Goal: Information Seeking & Learning: Learn about a topic

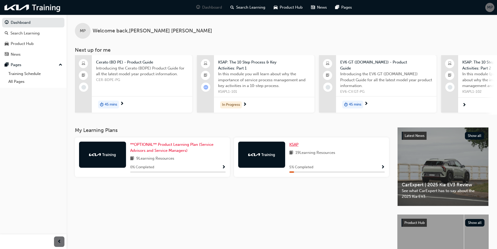
click at [296, 146] on span "KSAP" at bounding box center [293, 144] width 9 height 5
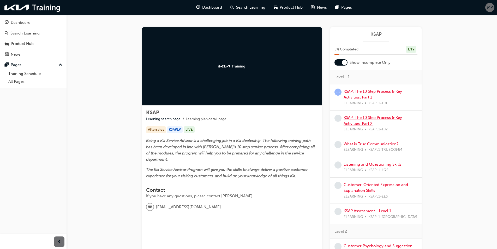
click at [363, 122] on link "KSAP: The 10 Step Process & Key Activities: Part 2" at bounding box center [373, 120] width 58 height 11
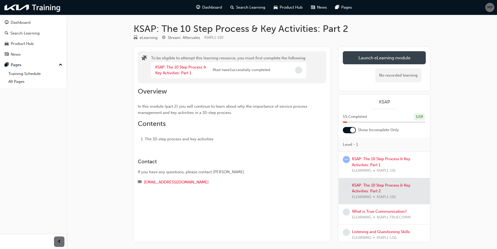
click at [372, 61] on button "Launch eLearning module" at bounding box center [384, 57] width 83 height 13
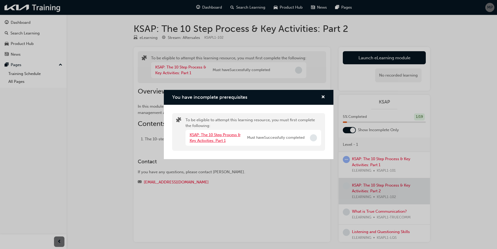
click at [223, 135] on link "KSAP: The 10 Step Process & Key Activities: Part 1" at bounding box center [215, 137] width 51 height 11
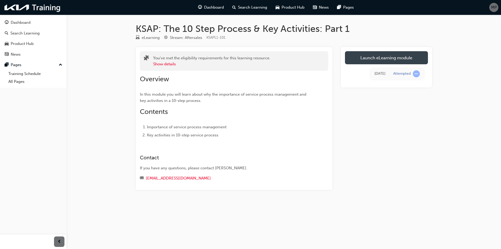
click at [400, 61] on link "Launch eLearning module" at bounding box center [386, 57] width 83 height 13
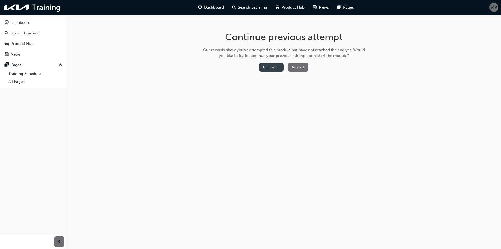
click at [278, 68] on button "Continue" at bounding box center [271, 67] width 25 height 9
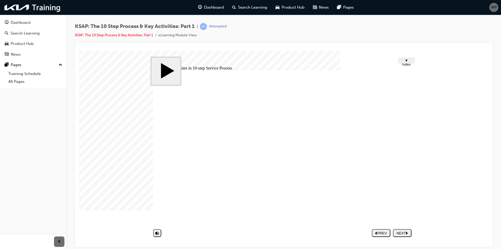
drag, startPoint x: 352, startPoint y: 215, endPoint x: 340, endPoint y: 195, distance: 22.5
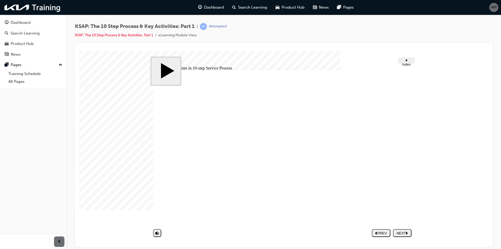
click at [408, 232] on nav "PREV NEXT SUBMIT" at bounding box center [392, 232] width 40 height 12
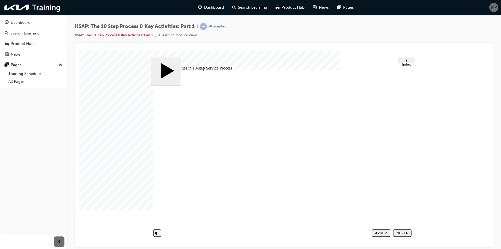
click at [404, 60] on span "▼ Index" at bounding box center [406, 62] width 9 height 8
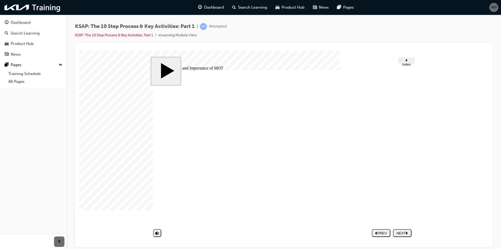
drag, startPoint x: 392, startPoint y: 156, endPoint x: 395, endPoint y: 158, distance: 3.9
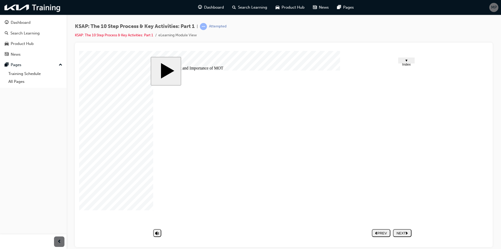
click at [393, 156] on div "Group 1 Step 1. Appointments_overview How to ensure that customers use the appo…" at bounding box center [283, 149] width 261 height 159
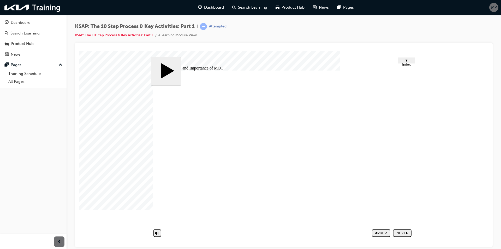
click at [402, 61] on span "▼ Index" at bounding box center [406, 62] width 9 height 8
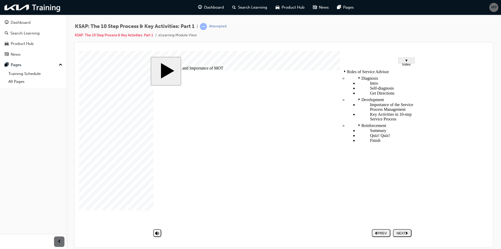
click at [363, 133] on div "Quiz! Quiz!" at bounding box center [385, 135] width 56 height 5
click at [409, 58] on button "▼ Index" at bounding box center [406, 60] width 16 height 6
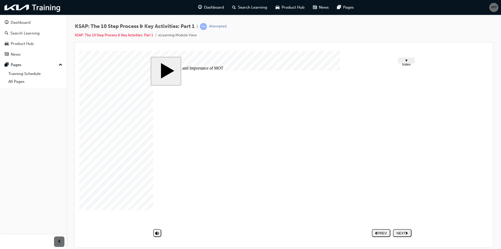
click at [402, 236] on button "NEXT" at bounding box center [402, 233] width 19 height 8
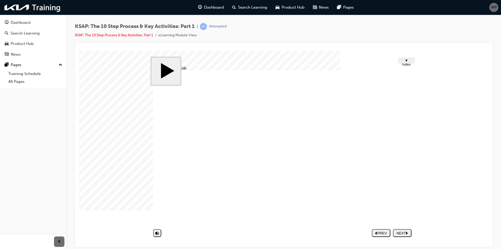
click at [301, 180] on div "Rectangle 9 Tip 1 Rectangle 9 Tip 2 Rectangle 9 Tip 3 Rectangle 9 Tip 4 Rectang…" at bounding box center [283, 149] width 261 height 159
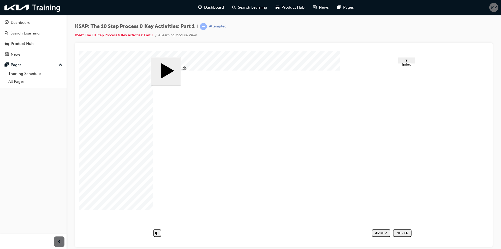
click at [403, 230] on nav "PREV NEXT SUBMIT" at bounding box center [392, 232] width 40 height 12
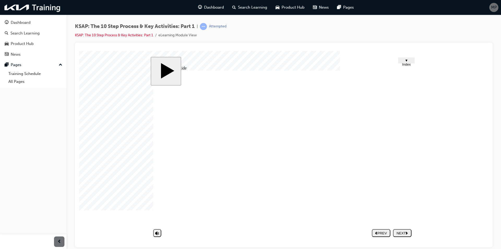
click at [408, 241] on body "slide: Untitled Slide CLICK! Group 4 2 The 10-step Service Process & Key Activi…" at bounding box center [283, 149] width 409 height 196
click at [405, 233] on div "NEXT" at bounding box center [402, 233] width 14 height 4
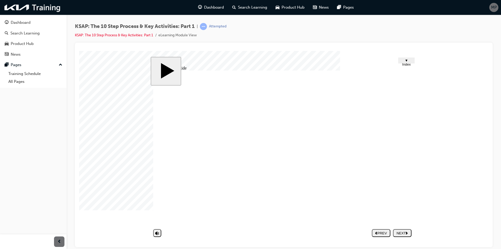
drag, startPoint x: 400, startPoint y: 162, endPoint x: 399, endPoint y: 165, distance: 3.7
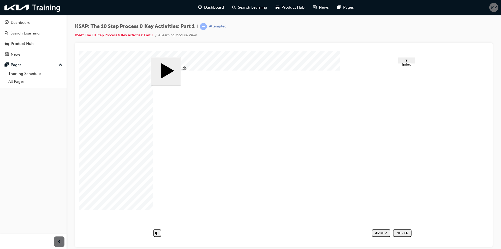
drag, startPoint x: 388, startPoint y: 171, endPoint x: 408, endPoint y: 158, distance: 24.7
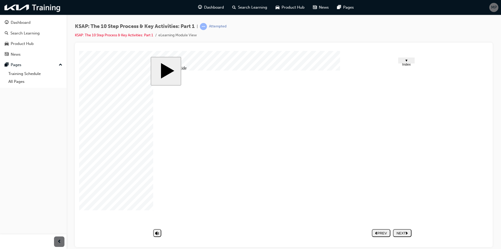
click at [402, 233] on div "NEXT" at bounding box center [402, 233] width 14 height 4
click at [105, 77] on div at bounding box center [92, 64] width 26 height 26
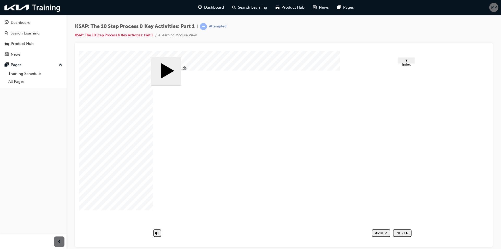
click at [105, 77] on div at bounding box center [92, 64] width 26 height 26
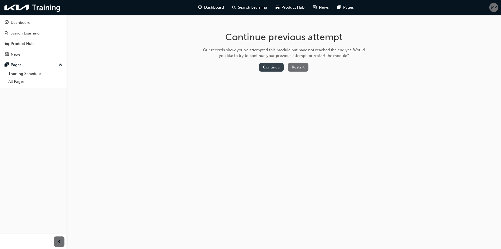
click at [271, 69] on button "Continue" at bounding box center [271, 67] width 25 height 9
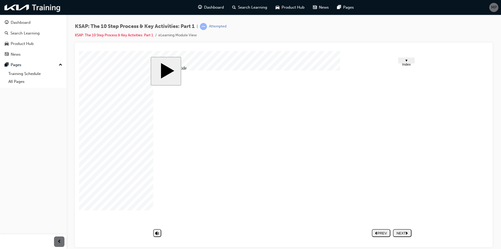
click at [403, 160] on div "Group 1 Round Same Side Corner 2 Round Same Side Corner 1 7 Determine Hours to …" at bounding box center [283, 149] width 261 height 159
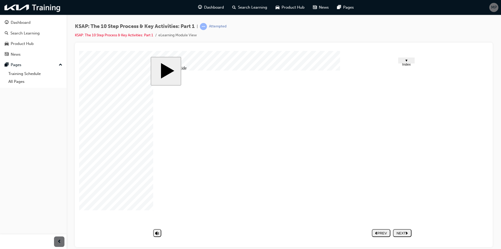
click at [402, 231] on div "NEXT" at bounding box center [402, 233] width 14 height 4
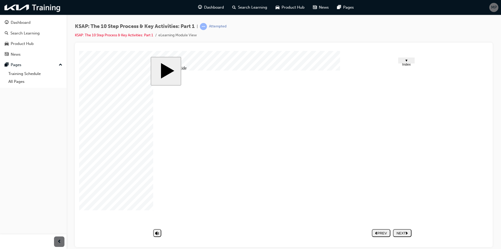
click at [401, 232] on div "NEXT" at bounding box center [402, 233] width 14 height 4
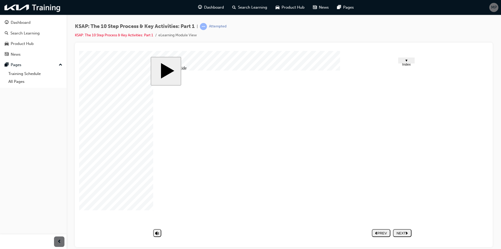
click at [406, 231] on div "NEXT" at bounding box center [402, 233] width 14 height 4
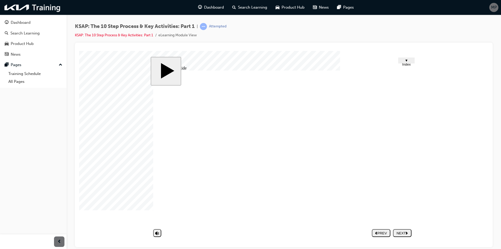
click at [402, 228] on nav "PREV NEXT SUBMIT" at bounding box center [392, 232] width 40 height 12
click at [403, 231] on div "NEXT" at bounding box center [402, 233] width 14 height 4
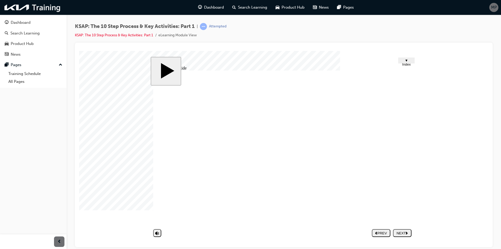
click at [409, 234] on div "NEXT" at bounding box center [402, 233] width 14 height 4
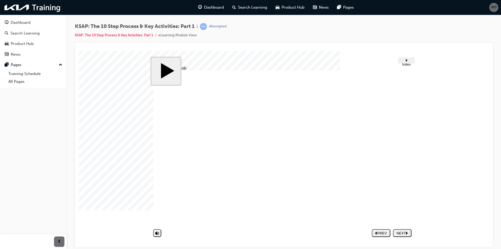
click at [405, 231] on div "NEXT" at bounding box center [402, 233] width 14 height 4
click at [400, 62] on div "▼ Index" at bounding box center [406, 62] width 13 height 8
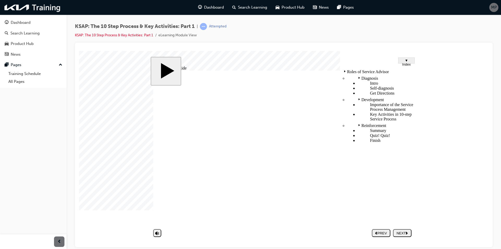
click at [402, 63] on span "▼ Index" at bounding box center [406, 62] width 9 height 8
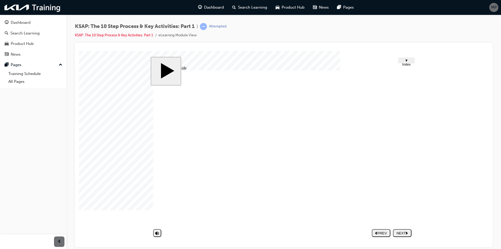
click at [404, 229] on button "NEXT" at bounding box center [402, 233] width 19 height 8
click at [105, 77] on div at bounding box center [92, 64] width 26 height 26
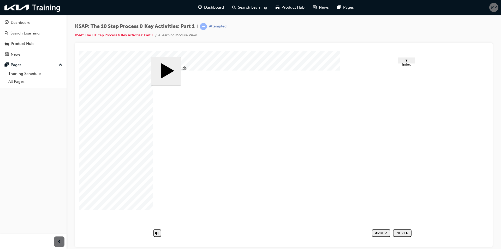
click at [105, 77] on div at bounding box center [92, 64] width 26 height 26
click at [105, 61] on div at bounding box center [92, 64] width 26 height 26
click at [105, 77] on div at bounding box center [92, 64] width 26 height 26
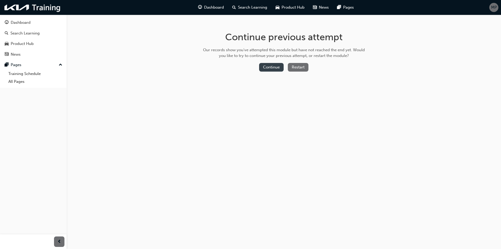
click at [262, 65] on button "Continue" at bounding box center [271, 67] width 25 height 9
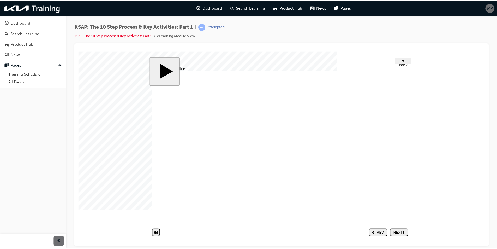
scroll to position [168, 0]
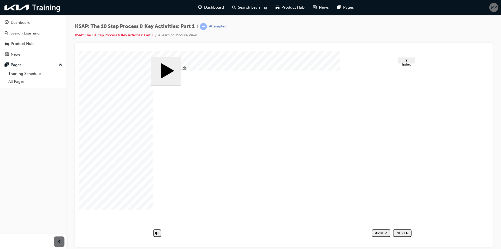
click at [404, 231] on div "NEXT" at bounding box center [402, 233] width 14 height 4
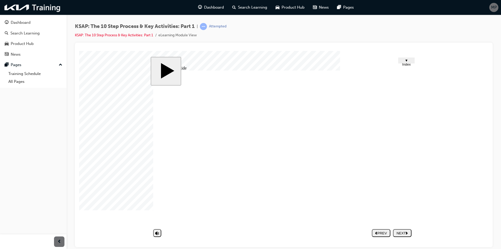
click at [404, 231] on div "NEXT" at bounding box center [402, 233] width 14 height 4
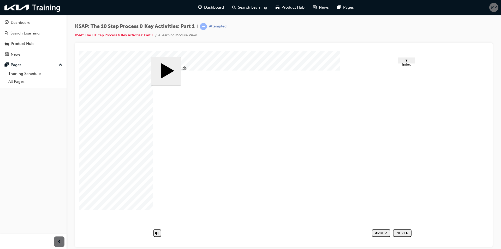
click at [339, 51] on body "slide: Untitled Slide Group 1 Round Same Side Corner 2 Round Same Side Corner 1…" at bounding box center [283, 149] width 409 height 196
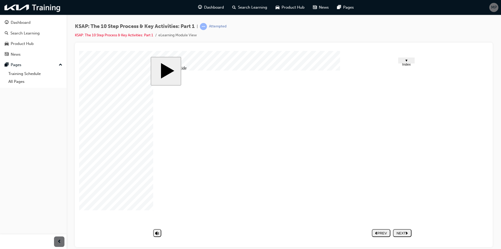
click at [400, 232] on div "NEXT" at bounding box center [402, 233] width 14 height 4
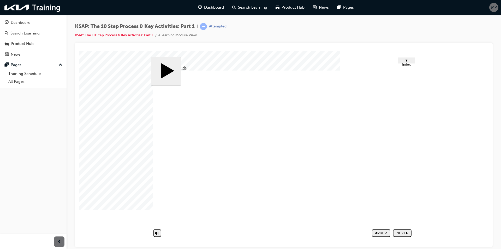
click at [398, 233] on div "NEXT" at bounding box center [402, 233] width 14 height 4
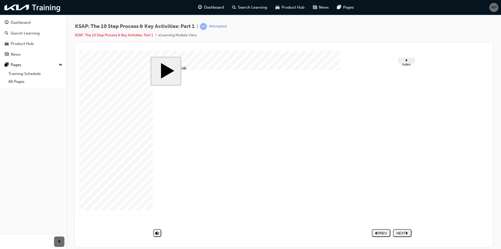
click at [401, 232] on nav "PREV NEXT SUBMIT" at bounding box center [392, 232] width 40 height 12
click at [403, 232] on div "NEXT" at bounding box center [402, 233] width 14 height 4
click at [121, 36] on link "KSAP: The 10 Step Process & Key Activities: Part 1" at bounding box center [114, 35] width 78 height 4
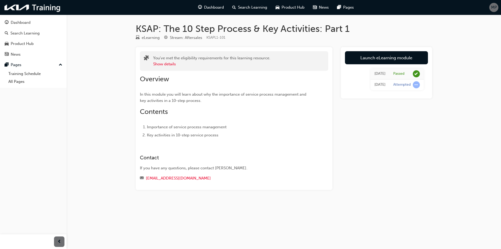
click at [155, 30] on h1 "KSAP: The 10 Step Process & Key Activities: Part 1" at bounding box center [284, 28] width 296 height 11
click at [26, 24] on div "Dashboard" at bounding box center [21, 23] width 20 height 6
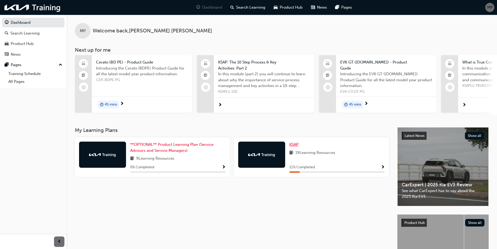
click at [291, 145] on span "KSAP" at bounding box center [293, 144] width 9 height 5
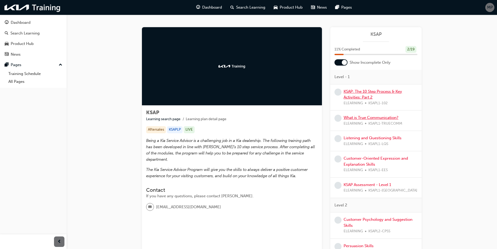
click at [362, 95] on link "KSAP: The 10 Step Process & Key Activities: Part 2" at bounding box center [373, 94] width 58 height 11
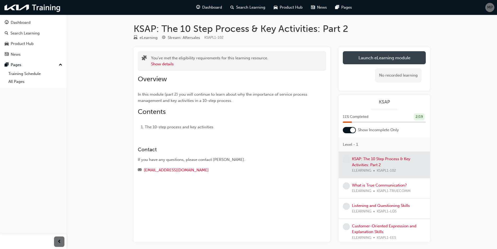
click at [365, 60] on link "Launch eLearning module" at bounding box center [384, 57] width 83 height 13
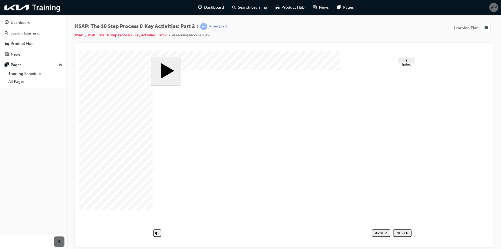
click at [409, 233] on div "NEXT" at bounding box center [402, 233] width 14 height 4
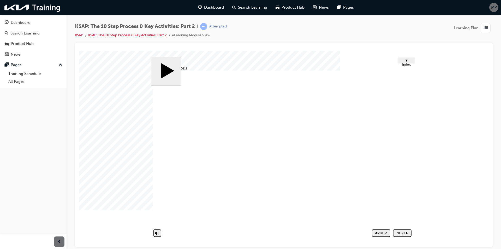
click at [79, 51] on image at bounding box center [79, 51] width 0 height 0
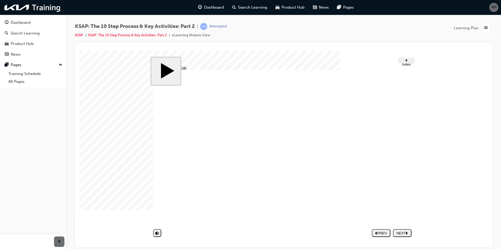
click at [402, 235] on div "NEXT" at bounding box center [402, 233] width 14 height 4
click at [335, 95] on div "Picture 4.png Group 1 1 Rounded Rectangle 40 1 Learn how the 10-step Service Pr…" at bounding box center [283, 149] width 261 height 159
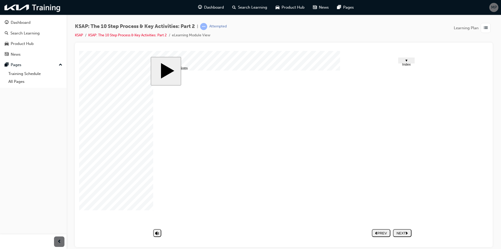
click at [401, 230] on button "NEXT" at bounding box center [402, 233] width 19 height 8
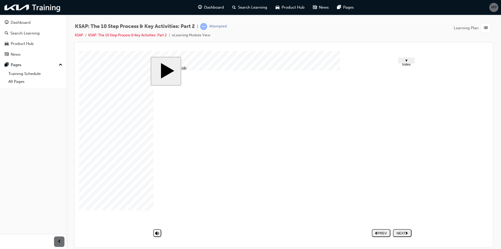
click at [409, 232] on div "NEXT" at bounding box center [402, 233] width 14 height 4
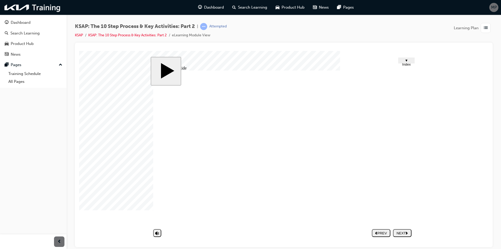
click at [403, 231] on nav "PREV NEXT SUBMIT" at bounding box center [392, 232] width 40 height 12
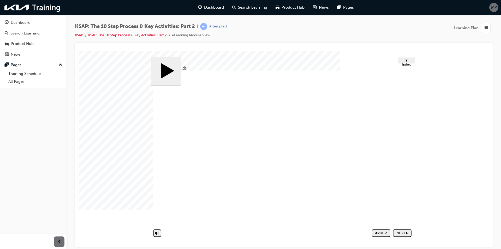
click at [408, 229] on button "NEXT" at bounding box center [402, 233] width 19 height 8
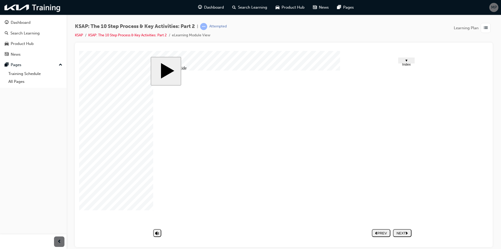
click at [405, 237] on nav "PREV NEXT SUBMIT" at bounding box center [392, 232] width 40 height 12
click at [403, 234] on div "NEXT" at bounding box center [402, 233] width 14 height 4
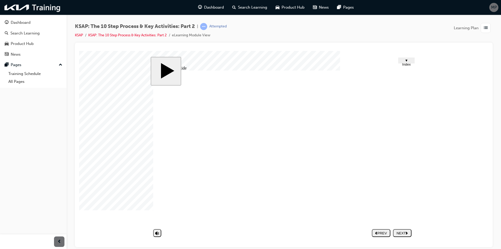
click at [409, 232] on div "NEXT" at bounding box center [402, 233] width 14 height 4
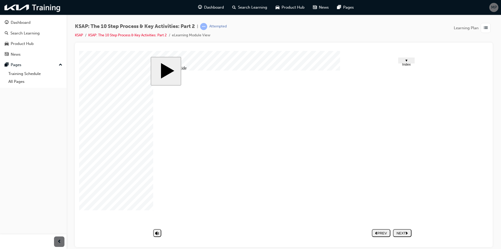
click at [399, 232] on div "NEXT" at bounding box center [402, 233] width 14 height 4
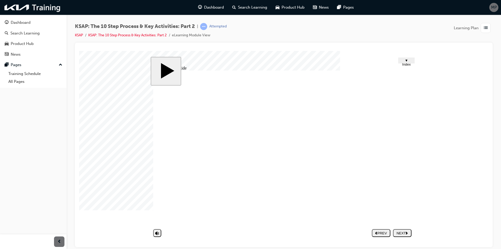
click at [404, 231] on div "NEXT" at bounding box center [402, 233] width 14 height 4
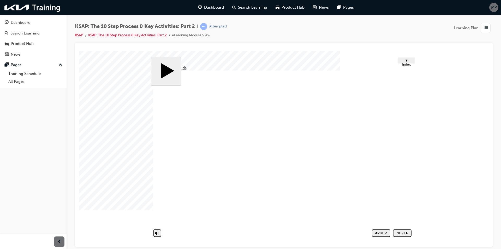
click at [405, 229] on button "NEXT" at bounding box center [402, 233] width 19 height 8
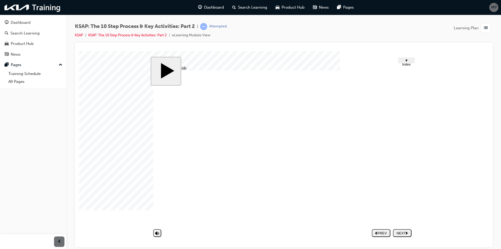
click at [402, 234] on div "NEXT" at bounding box center [402, 233] width 14 height 4
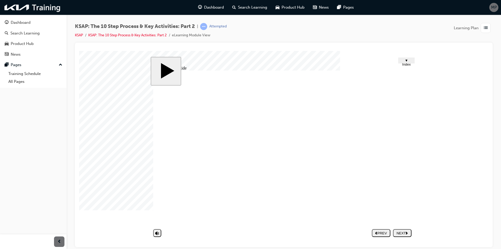
click at [404, 229] on button "NEXT" at bounding box center [402, 233] width 19 height 8
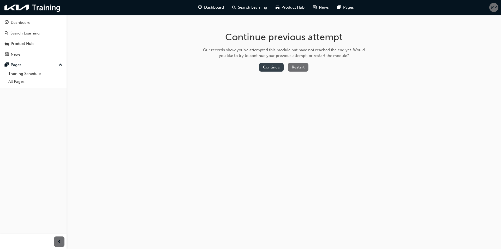
click at [274, 66] on button "Continue" at bounding box center [271, 67] width 25 height 9
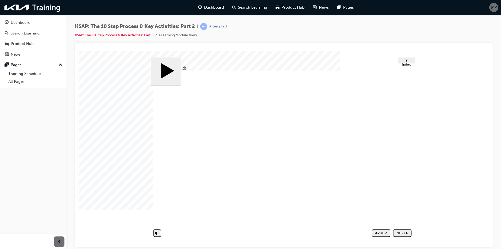
drag, startPoint x: 392, startPoint y: 168, endPoint x: 400, endPoint y: 163, distance: 9.4
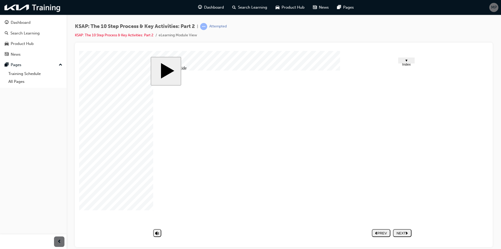
click at [402, 227] on nav "PREV NEXT SUBMIT" at bounding box center [392, 232] width 40 height 12
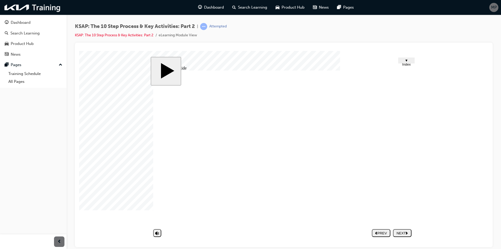
click at [403, 229] on button "NEXT" at bounding box center [402, 233] width 19 height 8
click at [105, 77] on div at bounding box center [92, 64] width 26 height 26
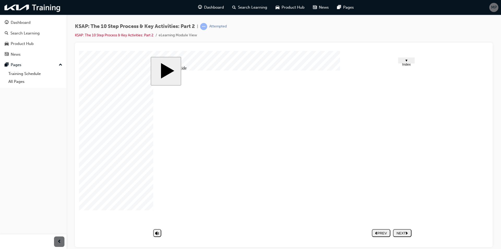
click at [399, 230] on button "NEXT" at bounding box center [402, 233] width 19 height 8
click at [105, 77] on div at bounding box center [92, 64] width 26 height 26
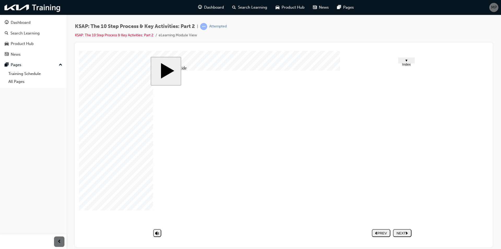
click at [105, 77] on div at bounding box center [92, 64] width 26 height 26
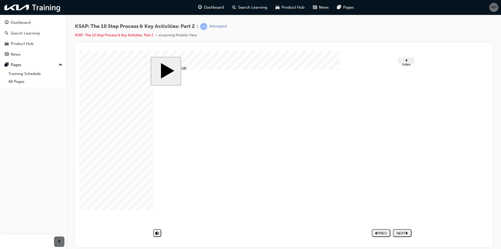
click at [105, 77] on div at bounding box center [92, 64] width 26 height 26
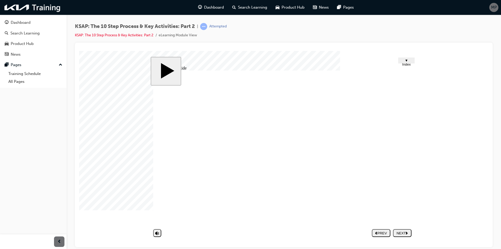
click at [105, 77] on div at bounding box center [92, 64] width 26 height 26
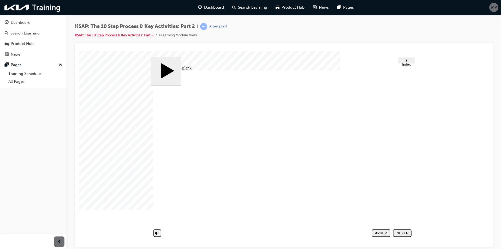
click at [105, 77] on div at bounding box center [92, 64] width 26 height 26
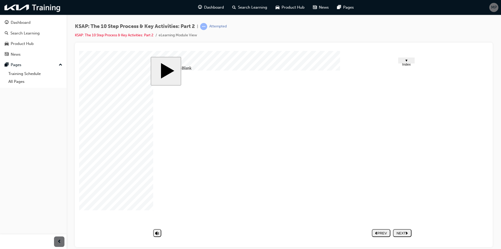
type textarea "f"
type textarea "fr"
type textarea "frd"
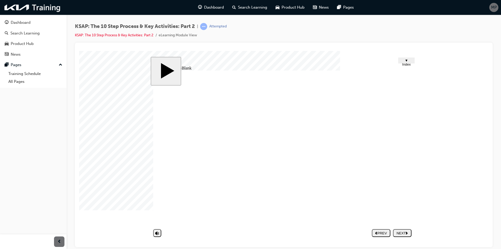
type textarea "frd"
type textarea "frdy"
drag, startPoint x: 253, startPoint y: 178, endPoint x: 220, endPoint y: 180, distance: 32.6
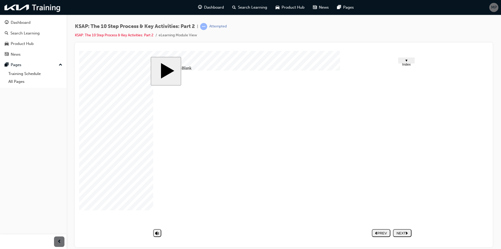
click at [220, 180] on div "Group 1 1 The 10-step Service Process & Key Activities(2) 1. Key Activities in …" at bounding box center [283, 149] width 261 height 159
type textarea "h"
type textarea "ho"
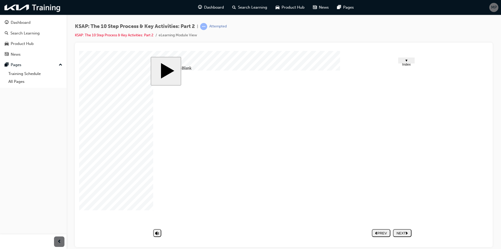
type textarea "how"
type textarea "howe"
type textarea "howev"
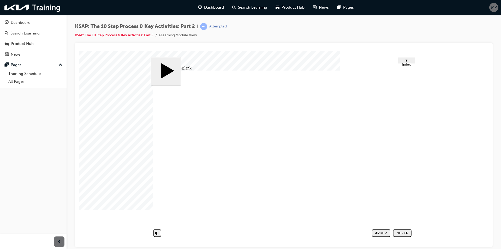
type textarea "howev"
type textarea "howeve"
type textarea "however"
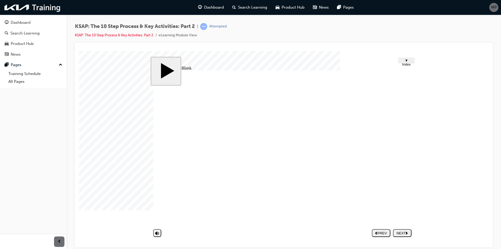
type textarea "however"
click at [105, 77] on div at bounding box center [92, 64] width 26 height 26
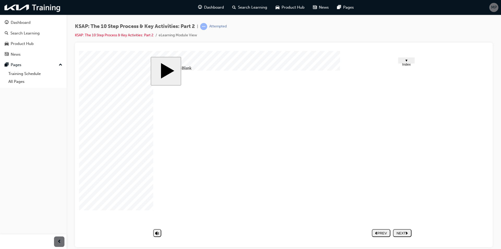
click at [105, 77] on div at bounding box center [92, 64] width 26 height 26
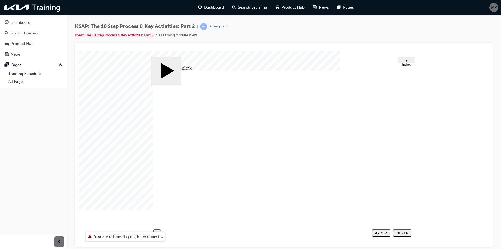
click at [105, 77] on div at bounding box center [92, 64] width 26 height 26
